Goal: Feedback & Contribution: Submit feedback/report problem

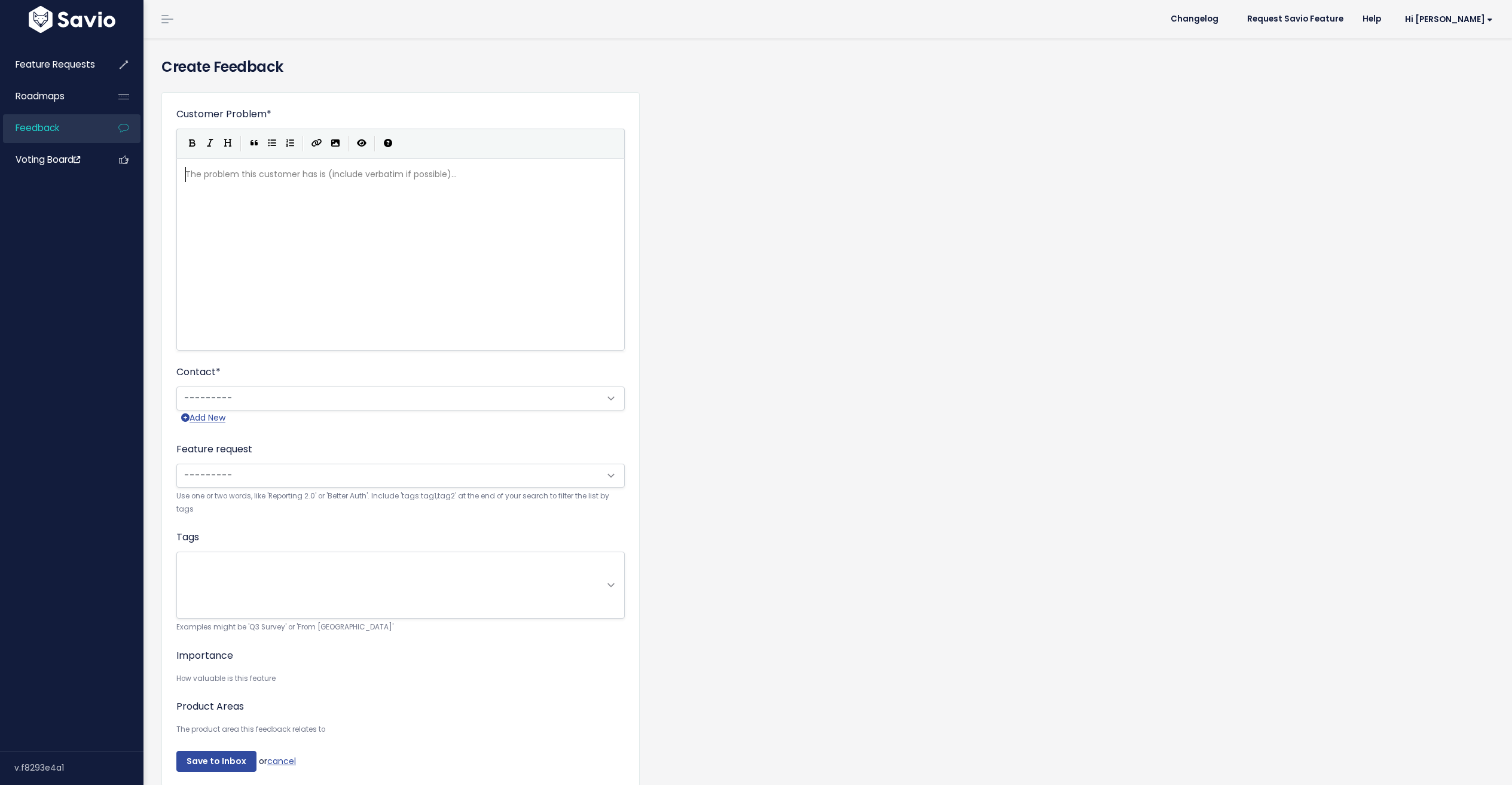
scroll to position [2, 0]
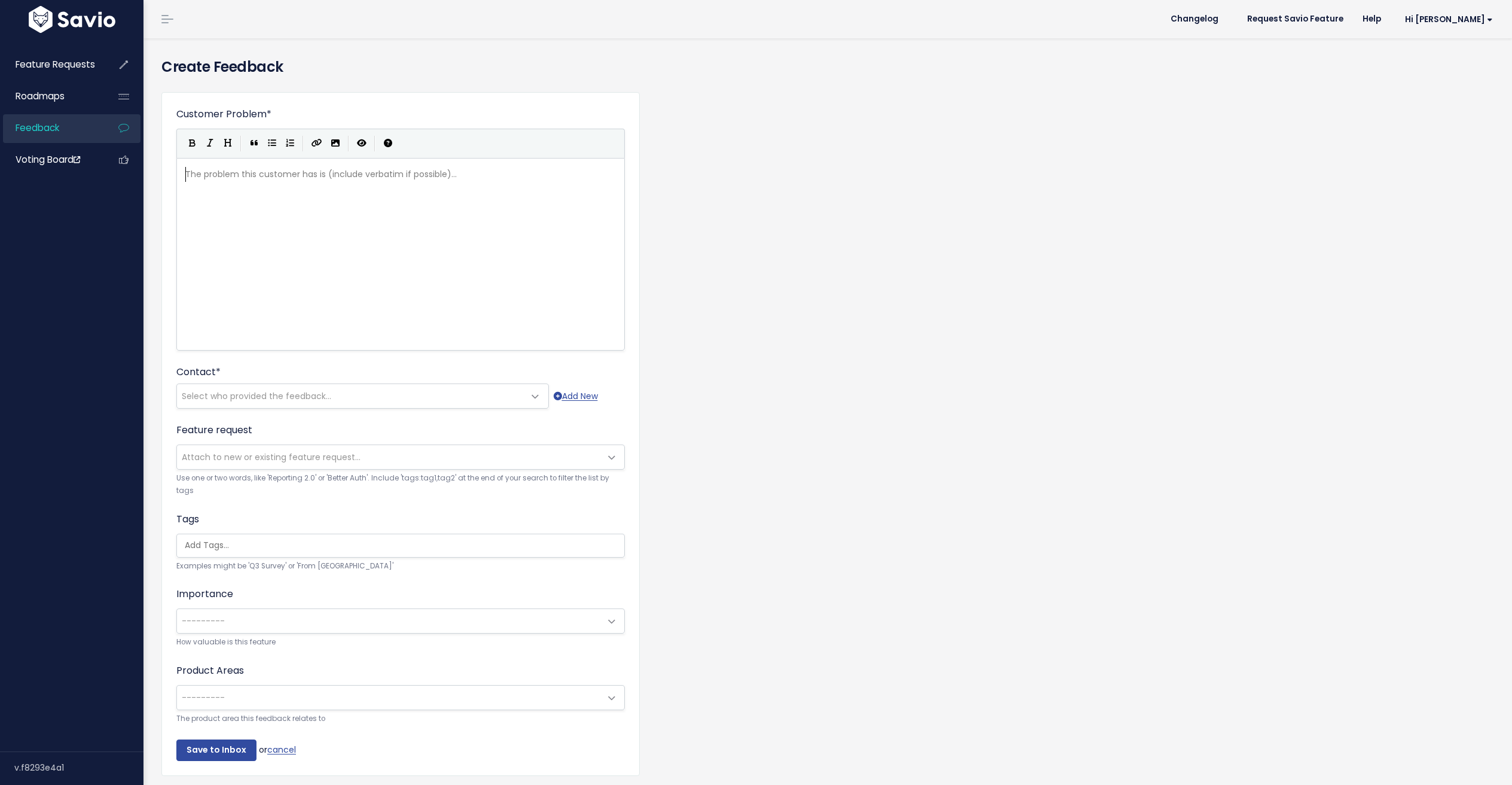
click at [252, 212] on div "The problem this customer has is (include verbatim if possible)... xxxxxxxxxx ​" at bounding box center [415, 269] width 465 height 209
type textarea "Client would like save-"
type textarea "card once link to be available with NextechPay integration"
click at [234, 382] on div "Contact * --------- Select who provided the feedback... Add New" at bounding box center [401, 386] width 448 height 44
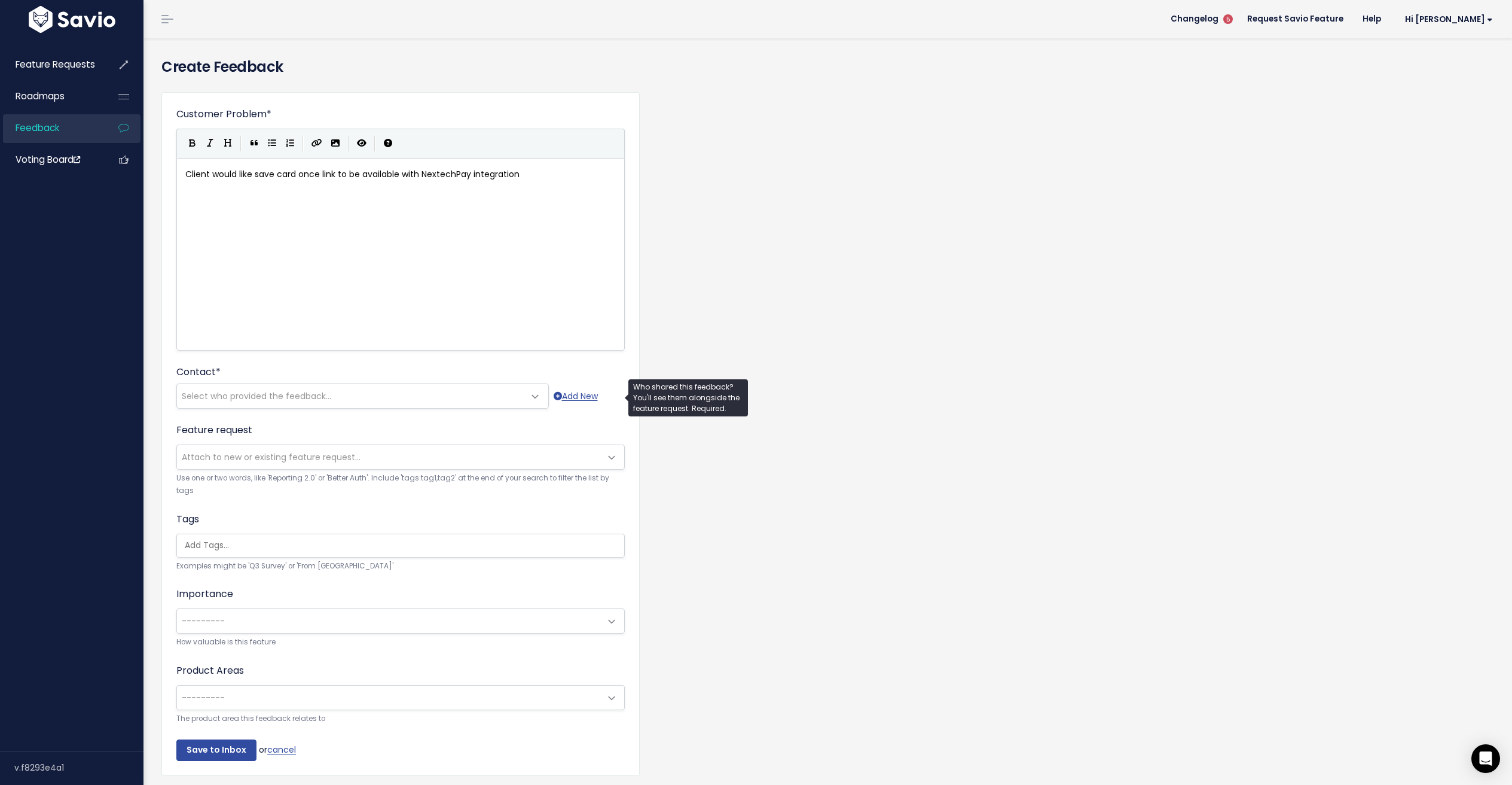
click at [237, 394] on span "Select who provided the feedback..." at bounding box center [257, 396] width 150 height 12
type input "linda lof"
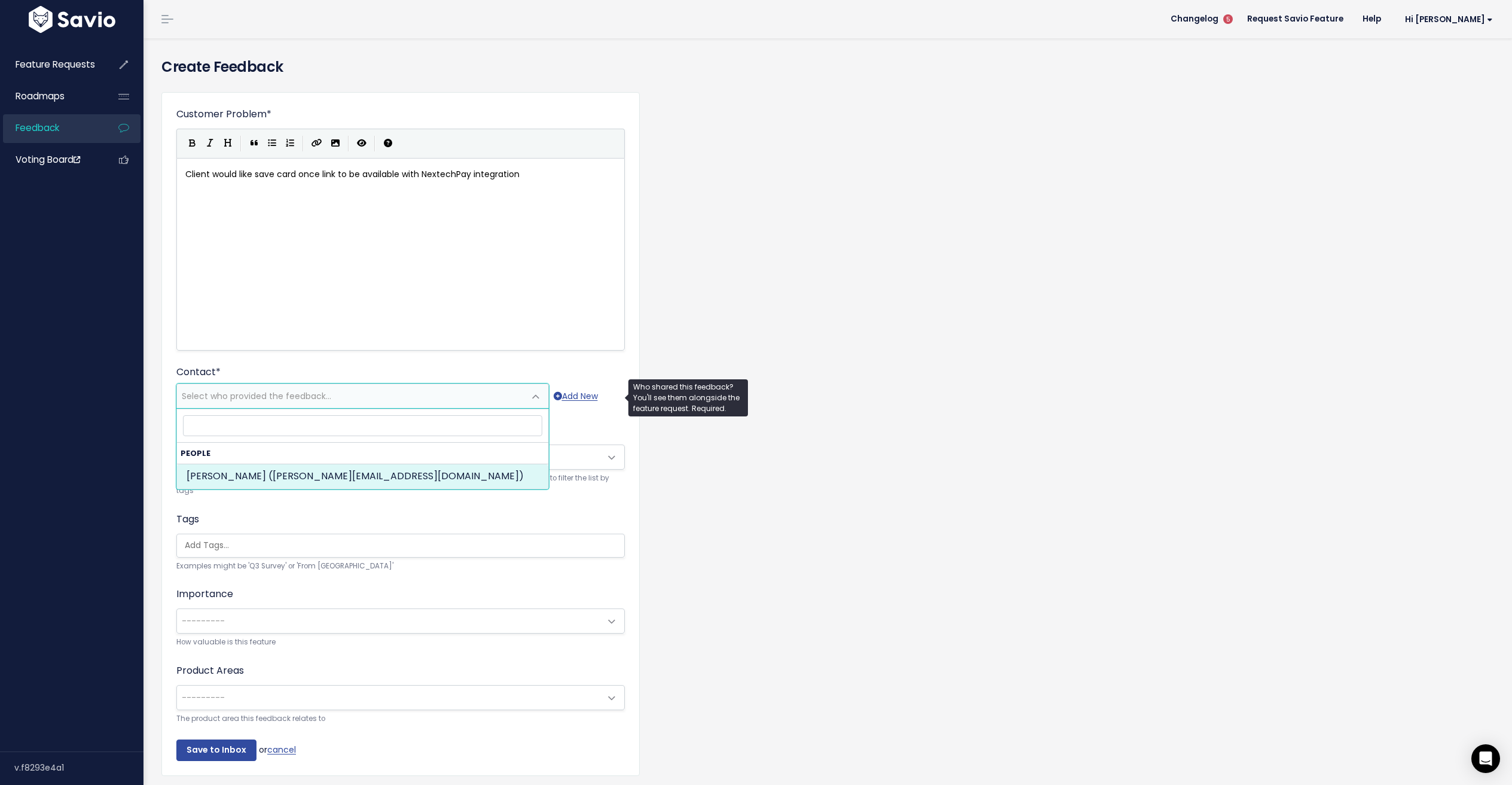
select select "82344214"
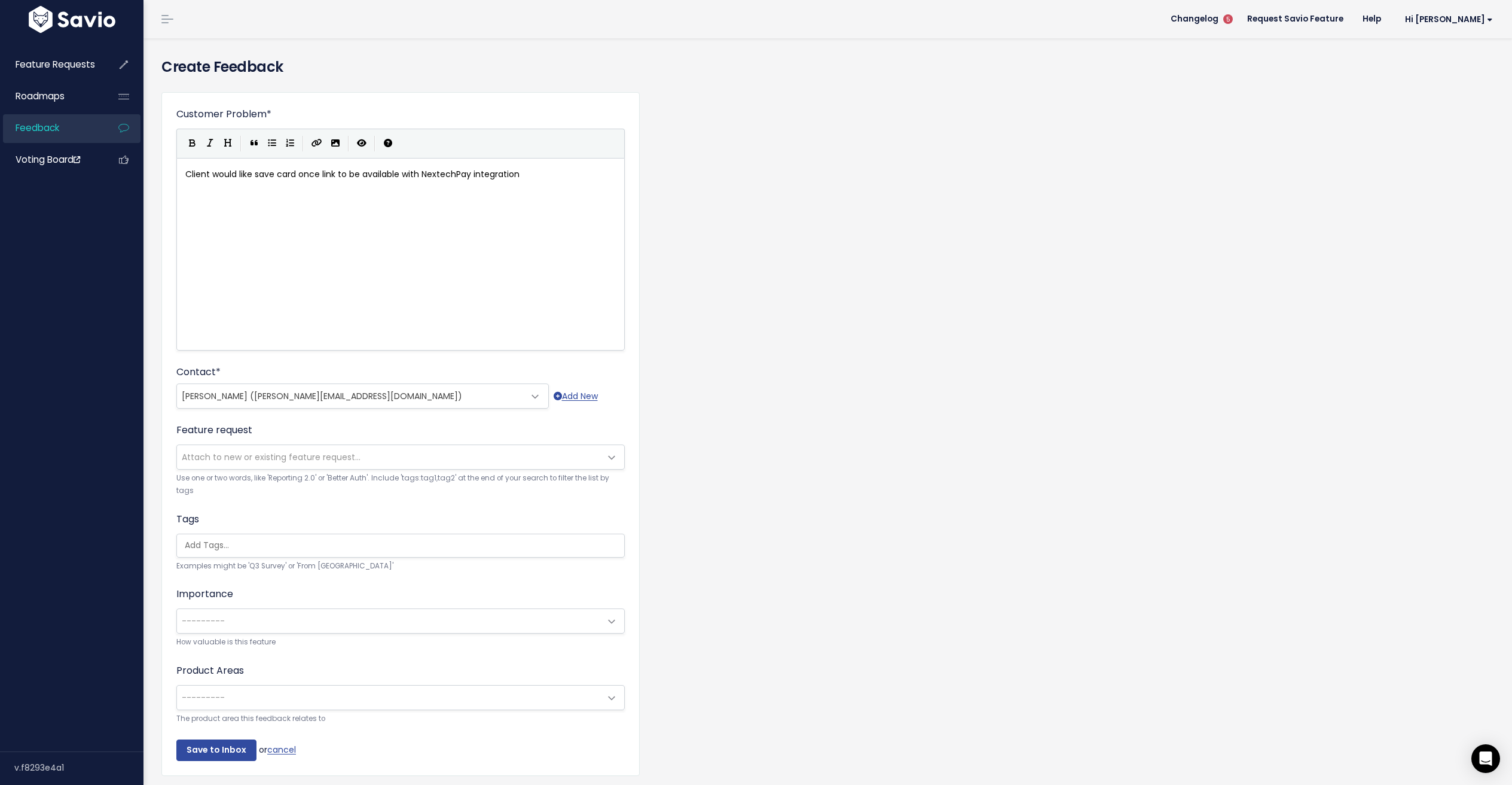
click at [266, 622] on span "---------" at bounding box center [389, 621] width 424 height 24
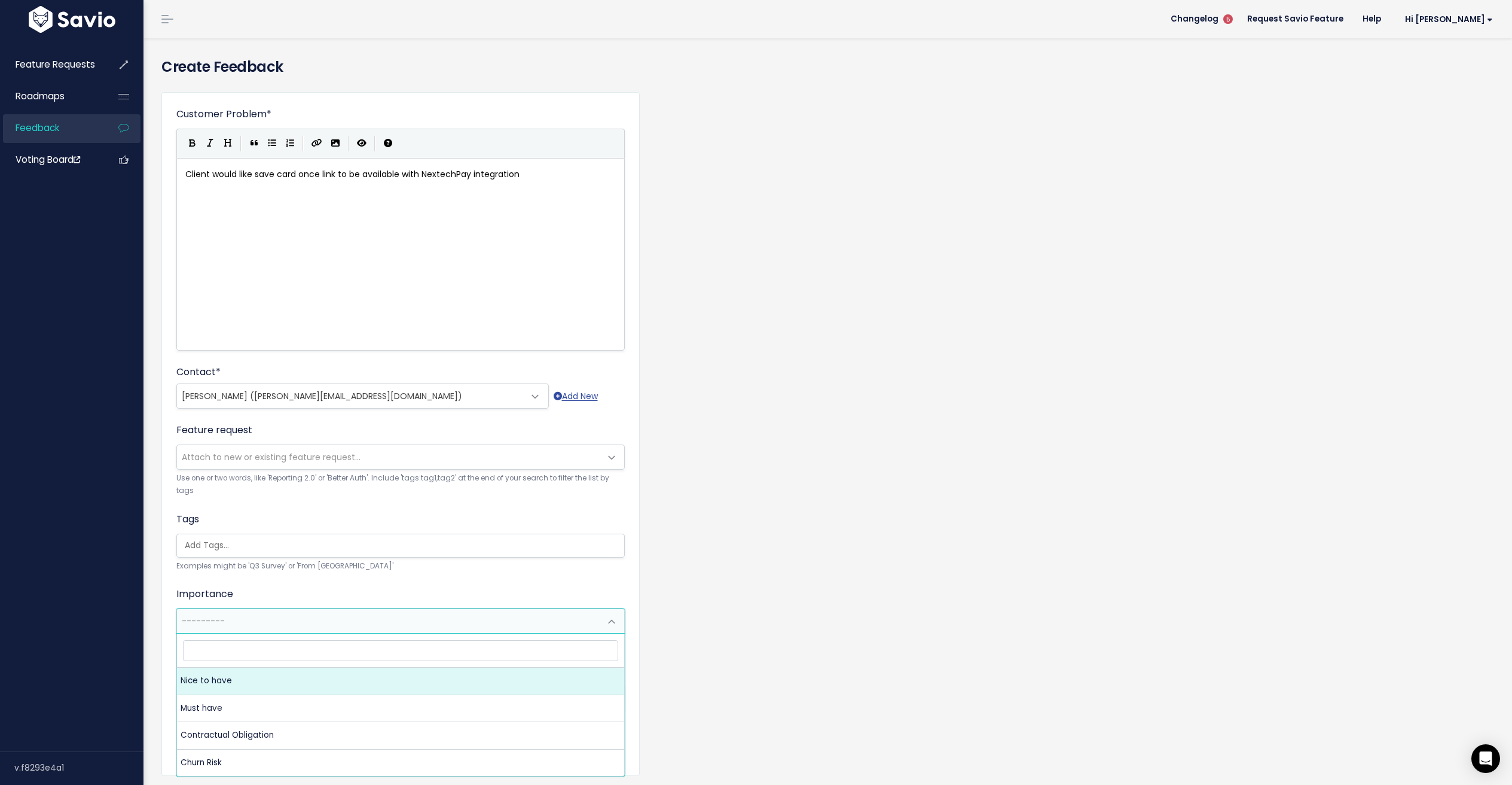
select select "NICE_TO_HAVE"
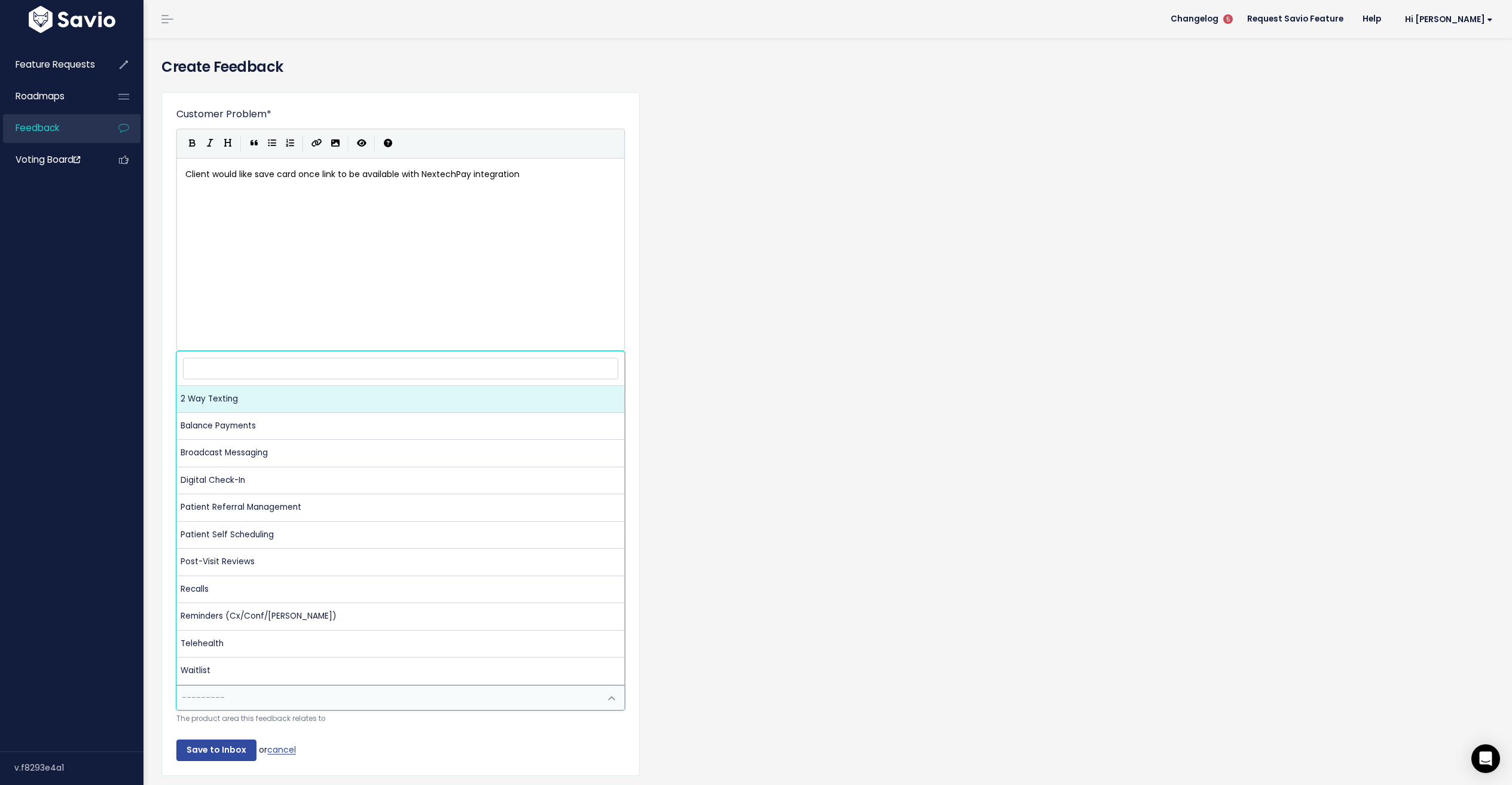
click at [217, 698] on span "---------" at bounding box center [204, 697] width 43 height 12
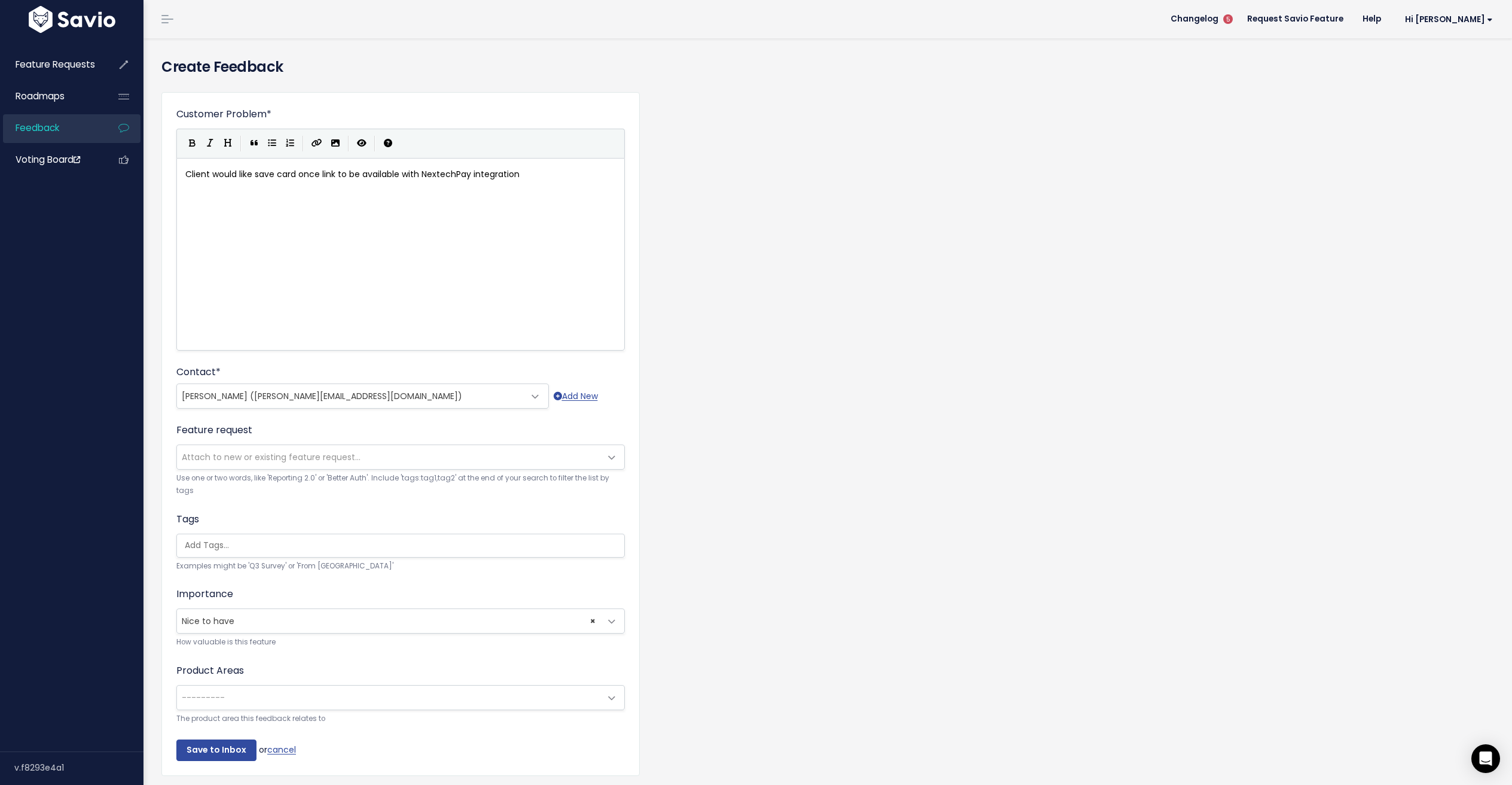
click at [789, 438] on div "Customer Problem * Client would like save card once link to be available with N…" at bounding box center [828, 442] width 1350 height 721
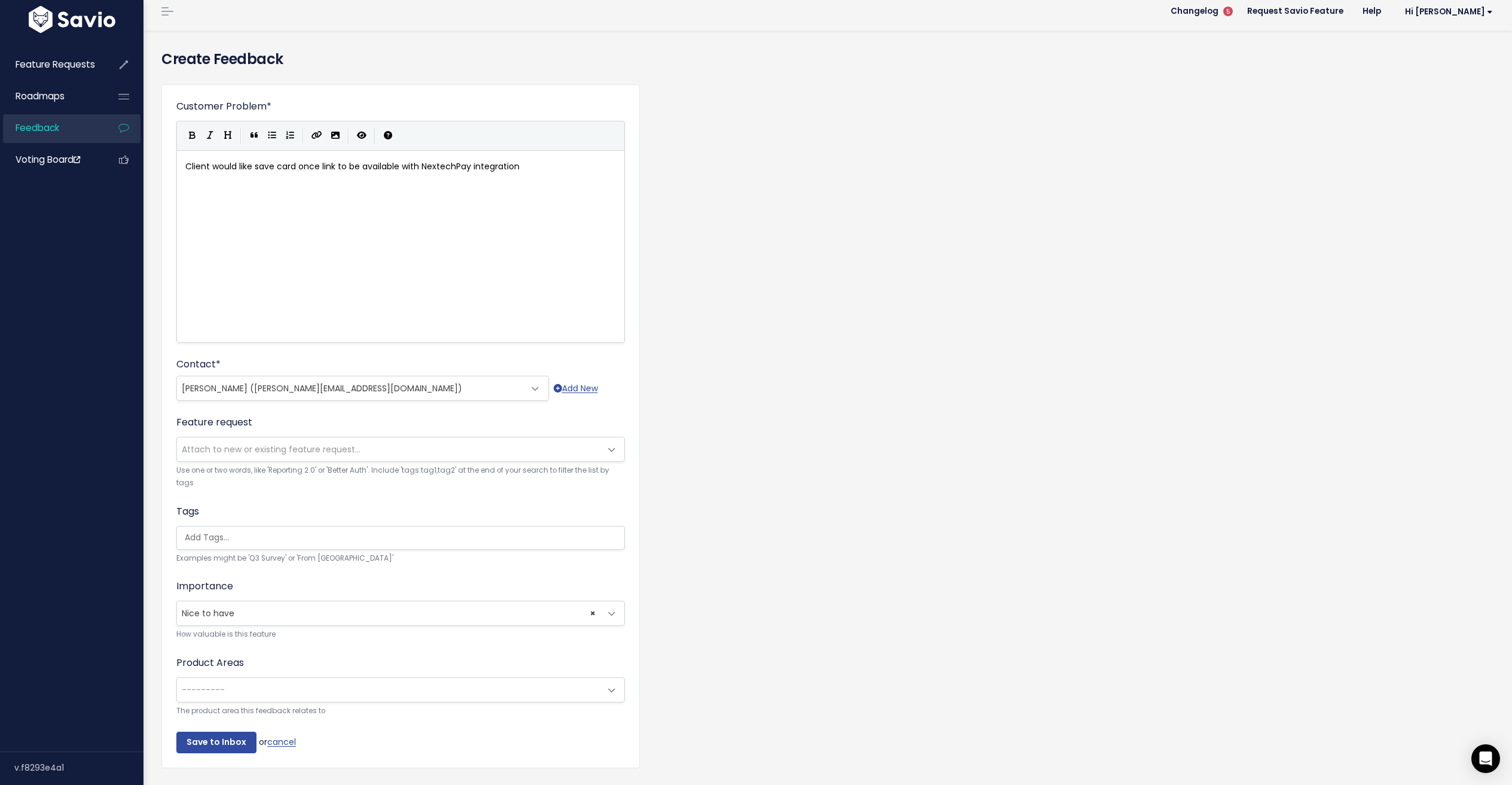
scroll to position [19, 0]
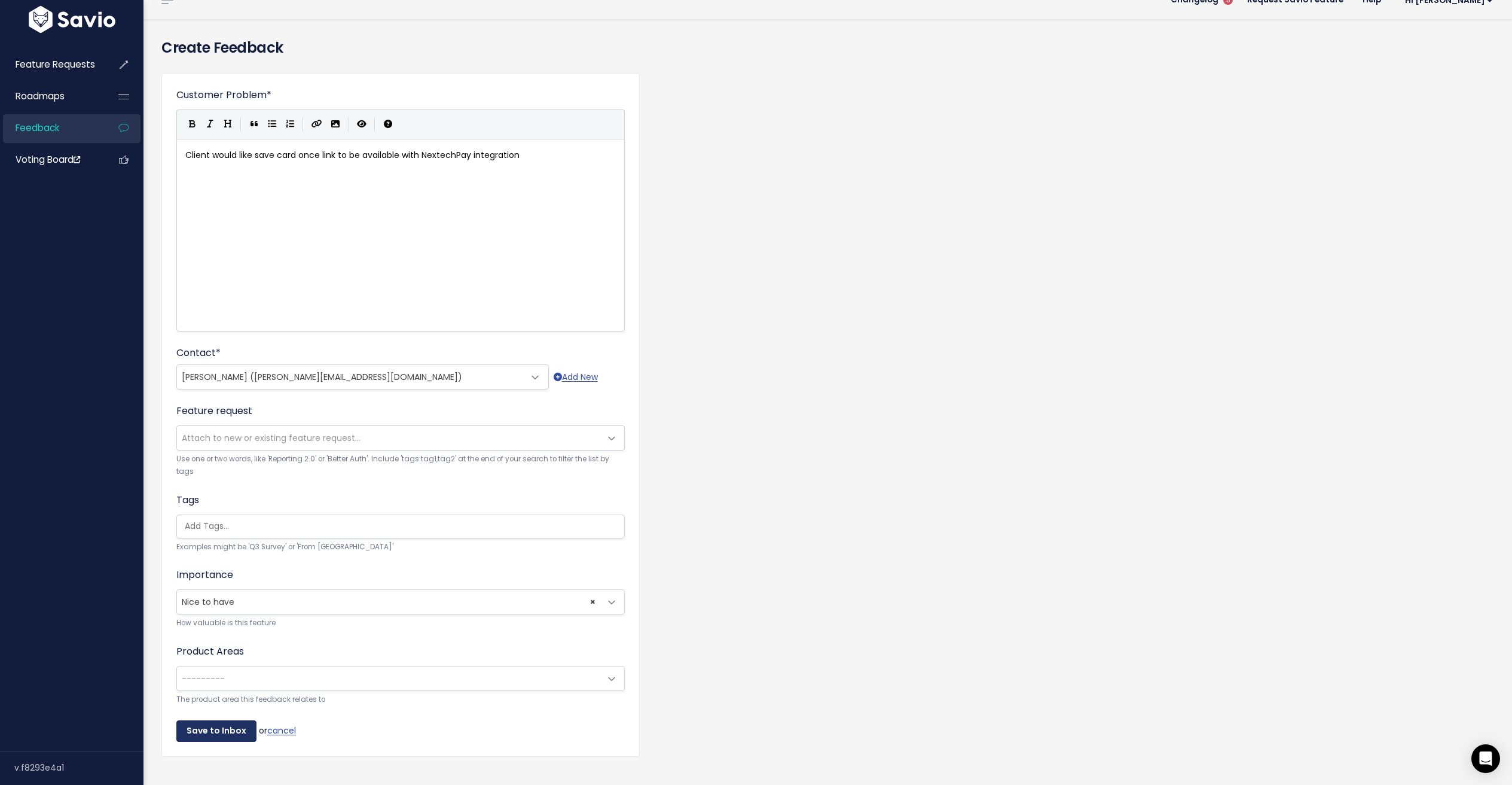
click at [208, 728] on input "Save to Inbox" at bounding box center [216, 731] width 80 height 22
